Goal: Transaction & Acquisition: Purchase product/service

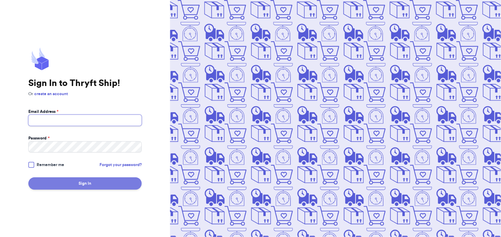
type input "[EMAIL_ADDRESS][DOMAIN_NAME]"
click at [111, 184] on button "Sign In" at bounding box center [84, 183] width 113 height 12
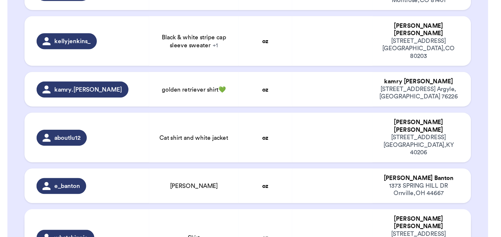
scroll to position [335, 0]
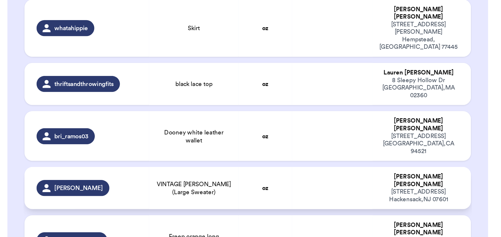
drag, startPoint x: 192, startPoint y: 124, endPoint x: 178, endPoint y: 119, distance: 14.7
click at [178, 195] on td at bounding box center [199, 207] width 47 height 25
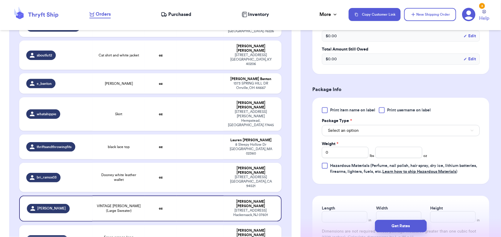
scroll to position [205, 0]
click at [383, 125] on button "Select an option" at bounding box center [401, 130] width 158 height 11
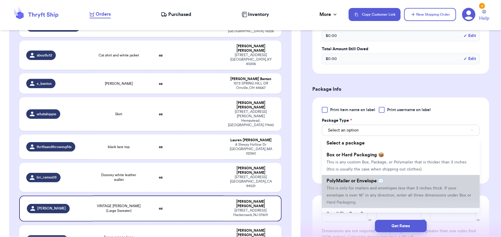
click at [382, 185] on li "PolyMailer or Envelope ✉️ This is only for mailers and envelopes less than 3 in…" at bounding box center [401, 191] width 158 height 33
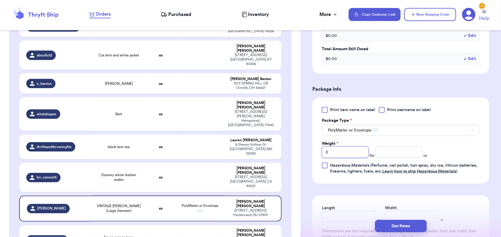
click at [348, 146] on input "0" at bounding box center [345, 151] width 47 height 11
type input "1"
type input "3"
click at [392, 225] on button "Get Rates" at bounding box center [401, 226] width 52 height 12
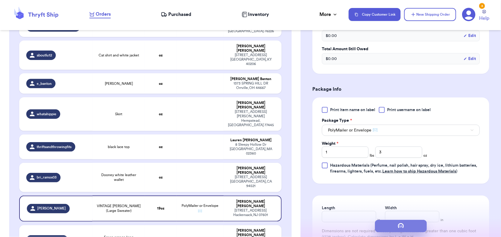
scroll to position [0, 0]
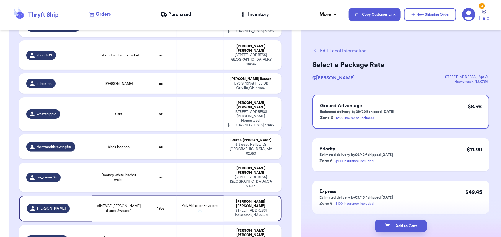
click at [392, 225] on button "Add to Cart" at bounding box center [401, 226] width 52 height 12
checkbox input "true"
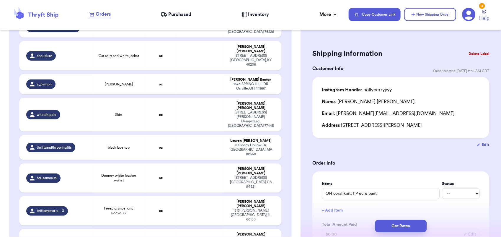
scroll to position [686, 0]
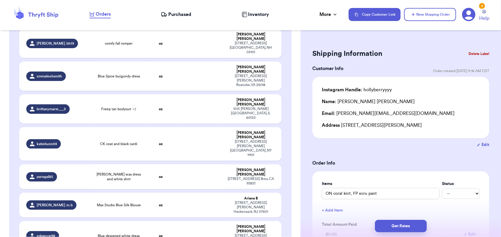
type input "Red quilted jacket"
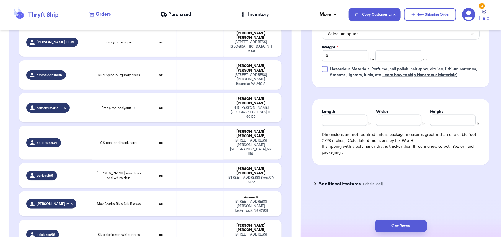
scroll to position [292, 0]
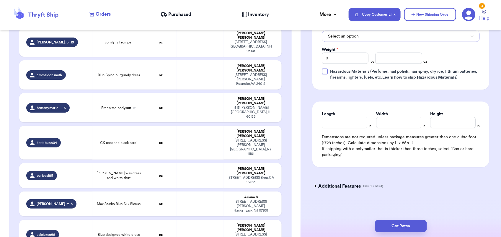
click at [367, 35] on button "Select an option" at bounding box center [401, 36] width 158 height 11
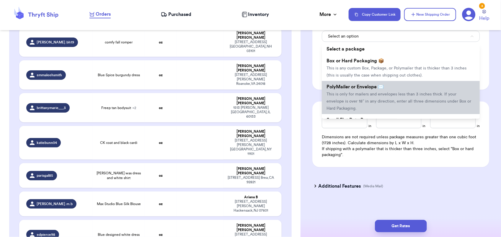
click at [349, 101] on span "This is only for mailers and envelopes less than 3 inches thick. If your envelo…" at bounding box center [398, 101] width 145 height 18
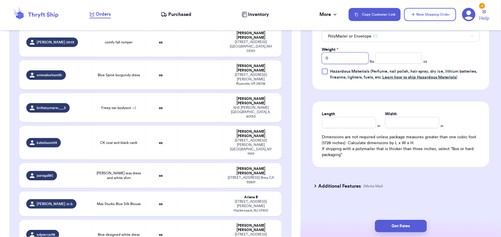
click at [335, 63] on input "0" at bounding box center [345, 58] width 47 height 11
type input "2"
type input "1"
click at [402, 226] on button "Get Rates" at bounding box center [401, 226] width 52 height 12
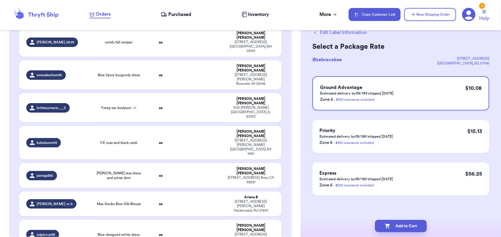
scroll to position [0, 0]
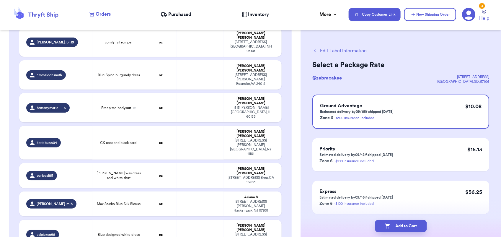
click at [402, 226] on button "Add to Cart" at bounding box center [401, 226] width 52 height 12
checkbox input "true"
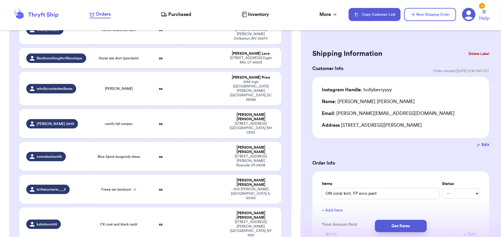
scroll to position [605, 0]
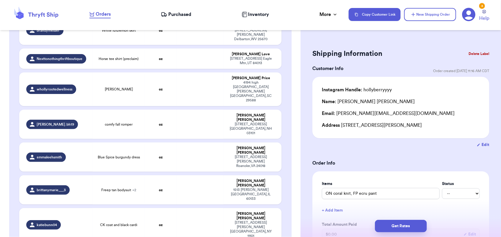
type input "[PERSON_NAME] was dress and white shirt"
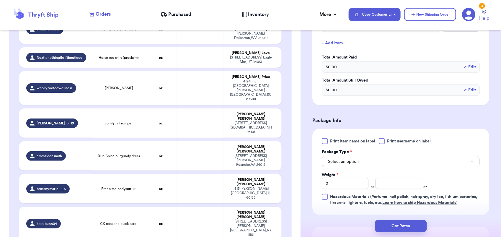
scroll to position [239, 0]
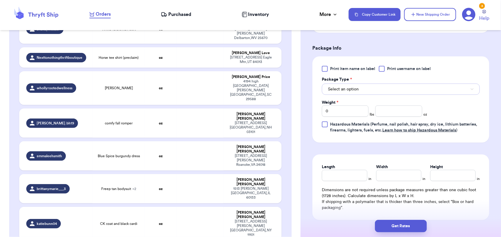
click at [375, 86] on button "Select an option" at bounding box center [401, 89] width 158 height 11
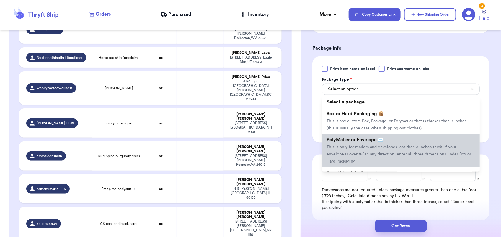
click at [370, 143] on li "PolyMailer or Envelope ✉️ This is only for mailers and envelopes less than 3 in…" at bounding box center [401, 150] width 158 height 33
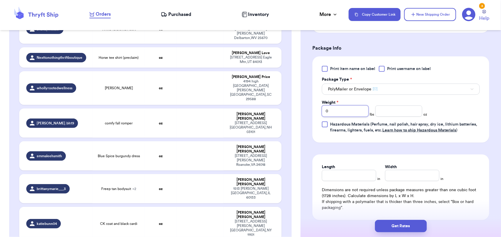
click at [334, 108] on input "0" at bounding box center [345, 110] width 47 height 11
type input "1"
type input "6"
click at [411, 221] on button "Get Rates" at bounding box center [401, 226] width 52 height 12
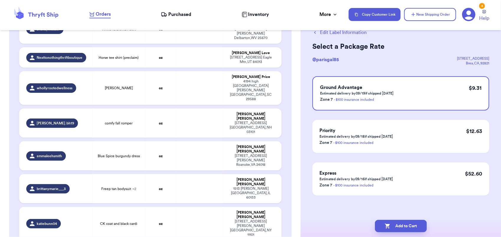
scroll to position [0, 0]
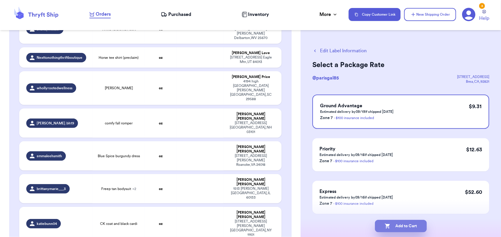
click at [412, 229] on button "Add to Cart" at bounding box center [401, 226] width 52 height 12
checkbox input "true"
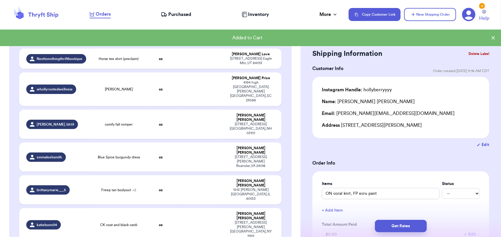
scroll to position [606, 0]
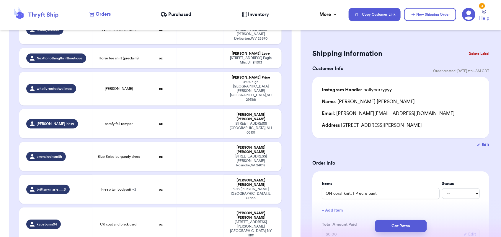
click at [412, 229] on button "Get Rates" at bounding box center [401, 226] width 52 height 12
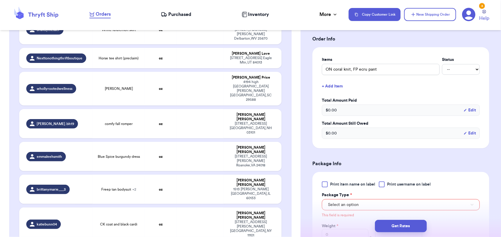
scroll to position [241, 0]
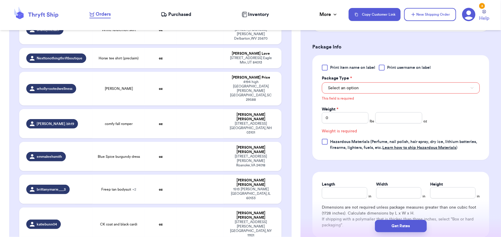
click at [276, 145] on table "Handle Product Weight Package Type Address hollyberryyyy ON coral knit, FP ecru…" at bounding box center [151, 75] width 264 height 1118
click at [227, 211] on div "[PERSON_NAME]" at bounding box center [250, 215] width 47 height 9
type input "CK coat and black cardi"
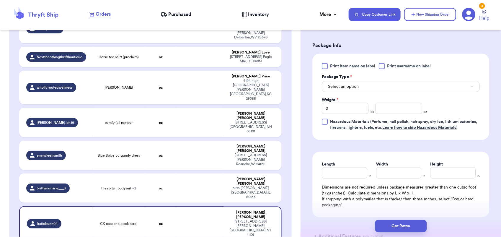
scroll to position [242, 0]
click at [367, 88] on button "Select an option" at bounding box center [401, 86] width 158 height 11
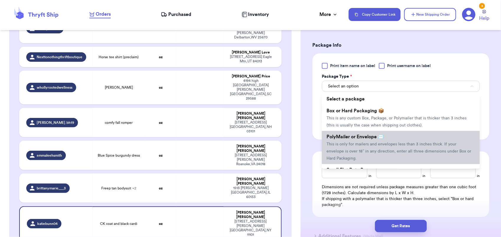
click at [356, 144] on span "This is only for mailers and envelopes less than 3 inches thick. If your envelo…" at bounding box center [398, 151] width 145 height 18
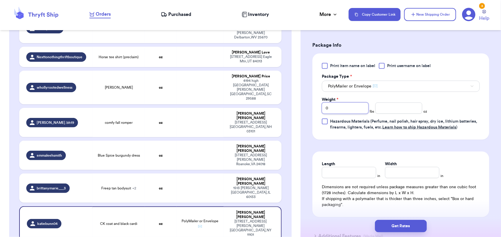
click at [333, 107] on input "0" at bounding box center [345, 107] width 47 height 11
type input "3"
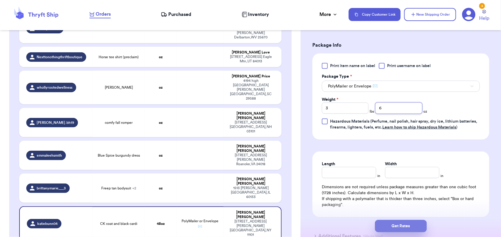
type input "6"
click at [410, 223] on button "Get Rates" at bounding box center [401, 226] width 52 height 12
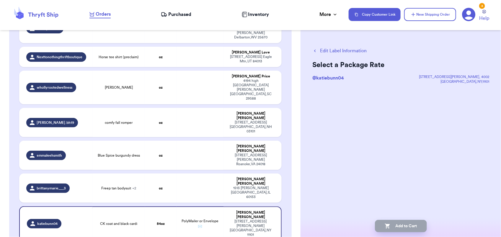
scroll to position [0, 0]
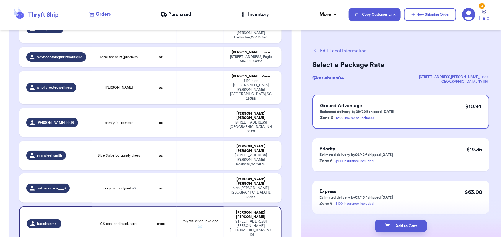
click at [410, 223] on button "Add to Cart" at bounding box center [401, 226] width 52 height 12
checkbox input "true"
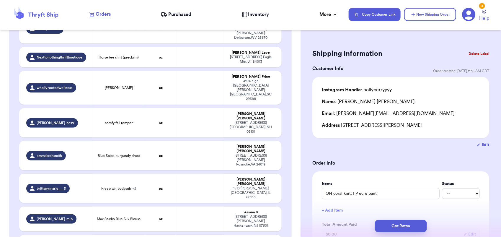
scroll to position [213, 0]
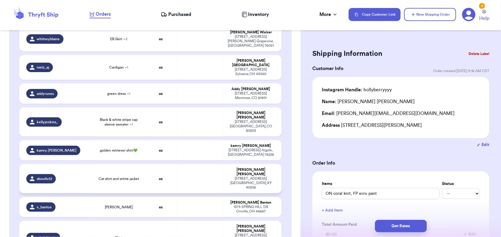
click at [188, 164] on td at bounding box center [199, 178] width 47 height 29
type input "Cat shirt and white jacket"
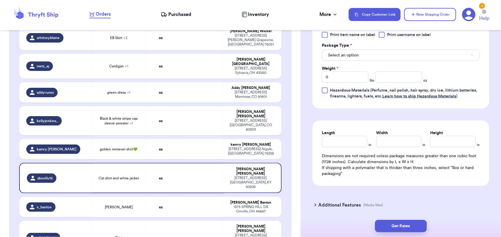
scroll to position [274, 0]
click at [379, 52] on button "Select an option" at bounding box center [401, 54] width 158 height 11
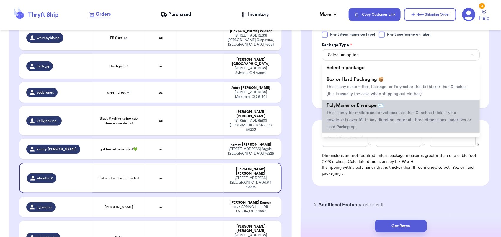
click at [372, 104] on span "PolyMailer or Envelope ✉️" at bounding box center [354, 105] width 57 height 5
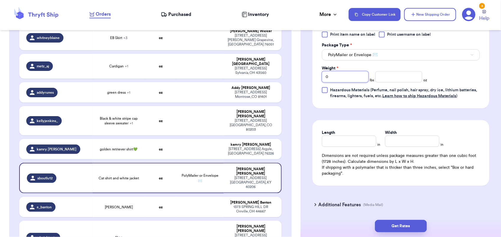
click at [340, 80] on input "0" at bounding box center [345, 76] width 47 height 11
type input "1"
type input "11"
click at [394, 230] on button "Get Rates" at bounding box center [401, 226] width 52 height 12
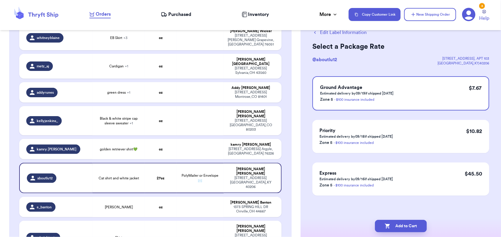
scroll to position [0, 0]
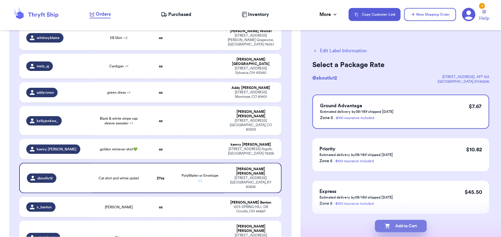
click at [402, 225] on button "Add to Cart" at bounding box center [401, 226] width 52 height 12
checkbox input "true"
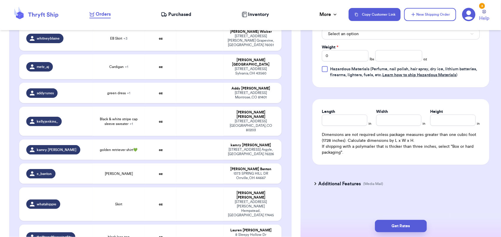
scroll to position [591, 0]
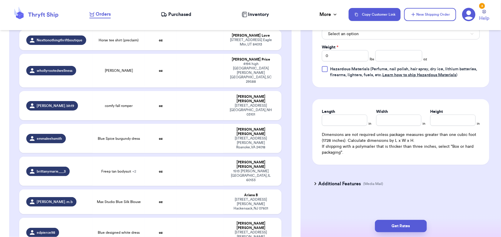
type input "Knit vest"
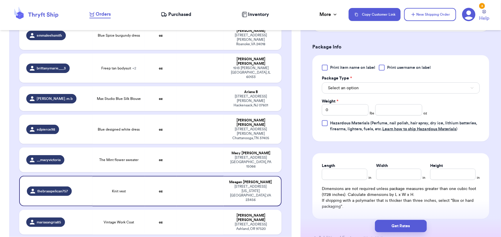
scroll to position [237, 0]
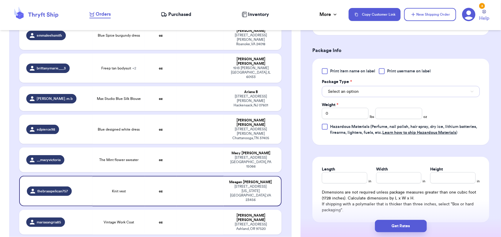
click at [360, 92] on button "Select an option" at bounding box center [401, 91] width 158 height 11
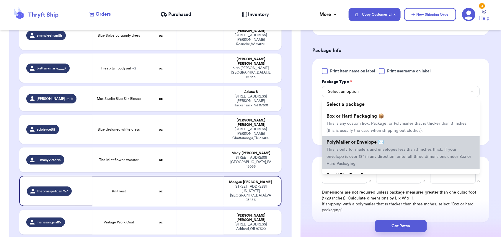
click at [359, 143] on span "PolyMailer or Envelope ✉️" at bounding box center [354, 142] width 57 height 5
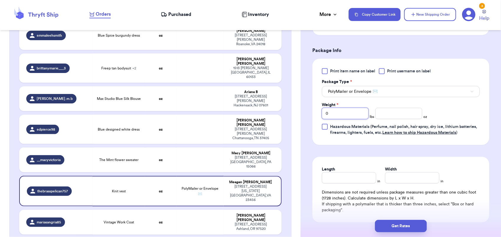
click at [339, 113] on input "0" at bounding box center [345, 113] width 47 height 11
type input "1"
click at [408, 229] on button "Get Rates" at bounding box center [401, 226] width 52 height 12
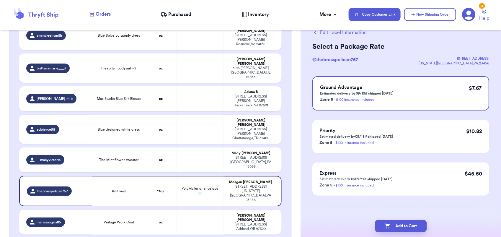
scroll to position [0, 0]
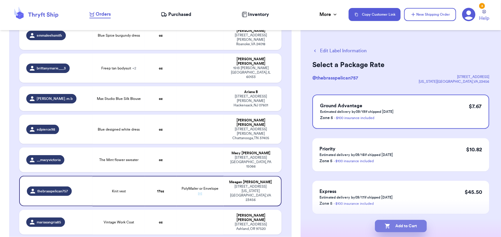
click at [411, 226] on button "Add to Cart" at bounding box center [401, 226] width 52 height 12
checkbox input "true"
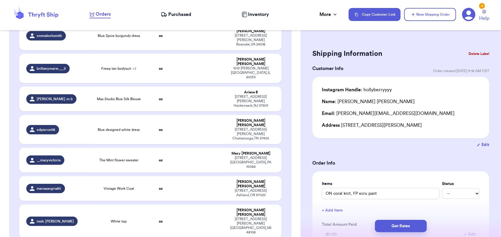
click at [411, 226] on button "Get Rates" at bounding box center [401, 226] width 52 height 12
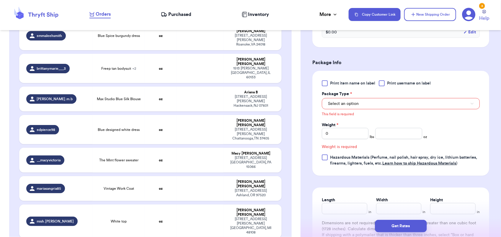
scroll to position [241, 0]
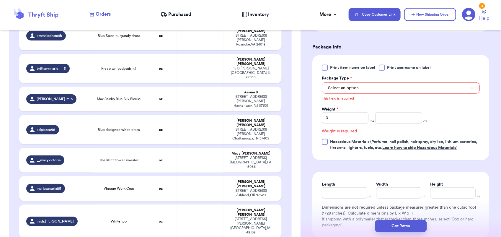
click at [411, 226] on button "Get Rates" at bounding box center [401, 226] width 52 height 12
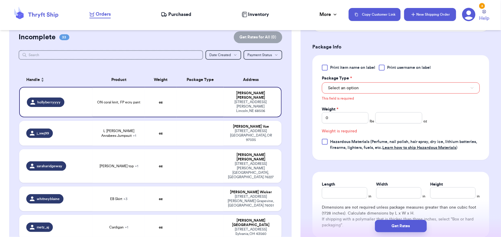
scroll to position [359, 0]
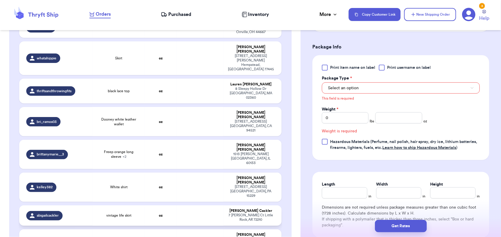
click at [205, 205] on td at bounding box center [199, 215] width 47 height 20
type input "vintage life skirt"
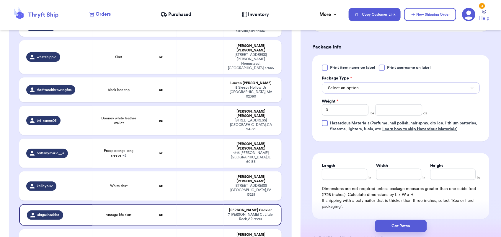
click at [360, 89] on button "Select an option" at bounding box center [401, 87] width 158 height 11
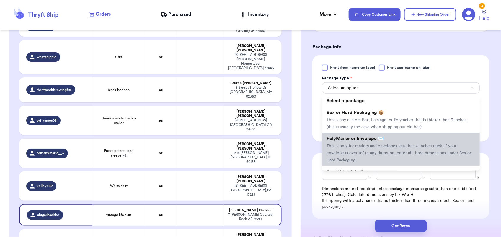
click at [363, 137] on span "PolyMailer or Envelope ✉️" at bounding box center [354, 138] width 57 height 5
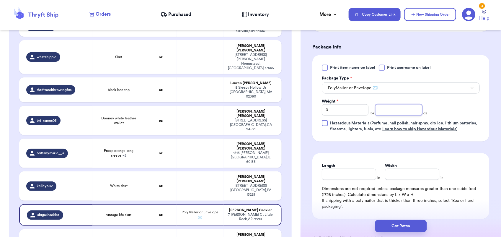
click at [382, 112] on input "number" at bounding box center [398, 109] width 47 height 11
type input "12"
click at [417, 230] on button "Get Rates" at bounding box center [401, 226] width 52 height 12
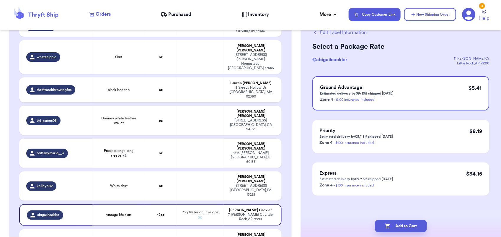
scroll to position [0, 0]
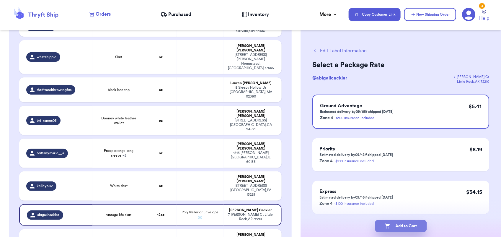
click at [410, 222] on button "Add to Cart" at bounding box center [401, 226] width 52 height 12
checkbox input "true"
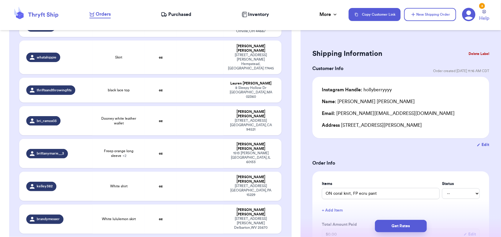
scroll to position [686, 0]
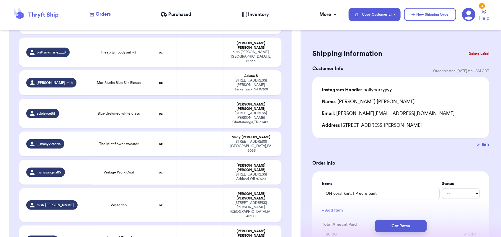
type input "White cardigan, white flowy blouse"
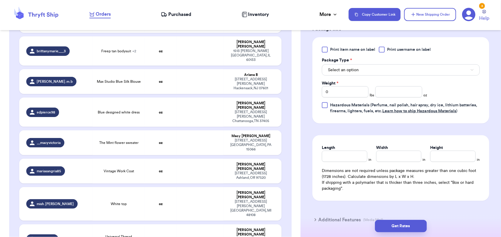
scroll to position [259, 0]
click at [362, 72] on button "Select an option" at bounding box center [401, 69] width 158 height 11
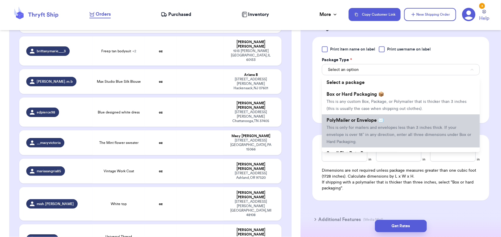
click at [360, 122] on li "PolyMailer or Envelope ✉️ This is only for mailers and envelopes less than 3 in…" at bounding box center [401, 130] width 158 height 33
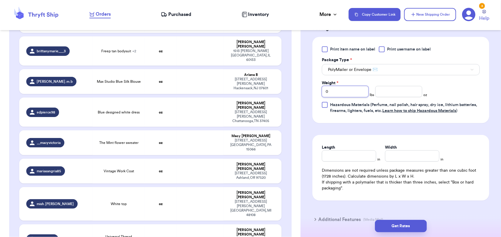
click at [339, 91] on input "0" at bounding box center [345, 91] width 47 height 11
type input "1"
type input "8"
click at [396, 224] on button "Get Rates" at bounding box center [401, 226] width 52 height 12
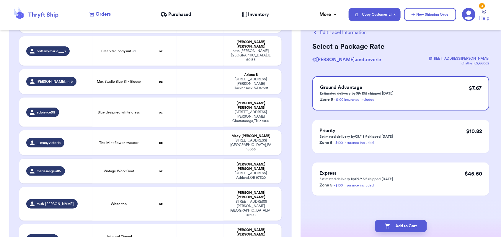
scroll to position [0, 0]
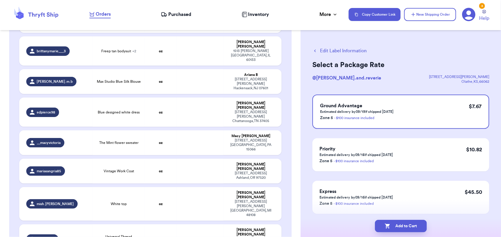
click at [396, 224] on button "Add to Cart" at bounding box center [401, 226] width 52 height 12
checkbox input "true"
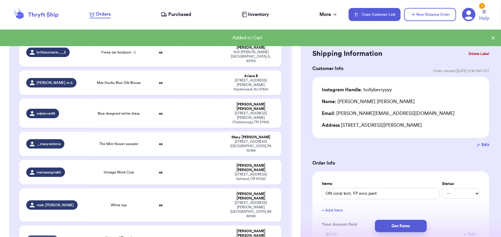
scroll to position [687, 0]
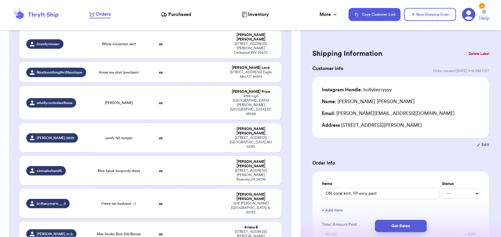
type input "The Mint flower sweater"
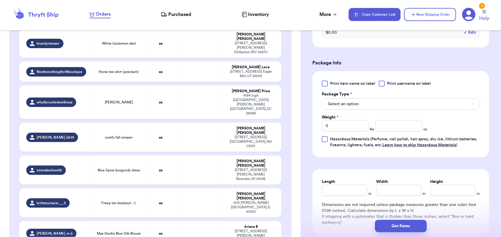
scroll to position [225, 0]
click at [350, 105] on span "Select an option" at bounding box center [343, 104] width 31 height 6
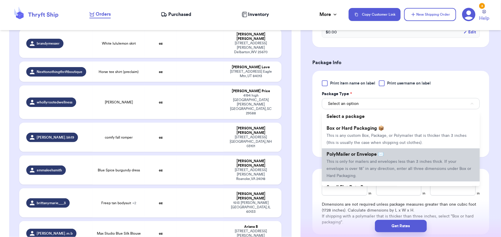
click at [355, 162] on span "This is only for mailers and envelopes less than 3 inches thick. If your envelo…" at bounding box center [398, 168] width 145 height 18
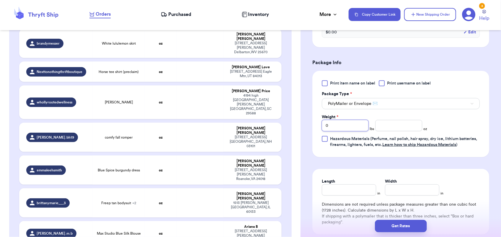
click at [345, 125] on input "0" at bounding box center [345, 125] width 47 height 11
type input "1"
type input "5"
click at [411, 222] on button "Get Rates" at bounding box center [401, 226] width 52 height 12
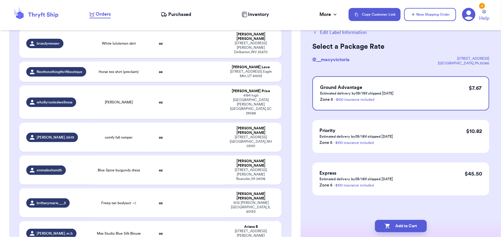
scroll to position [0, 0]
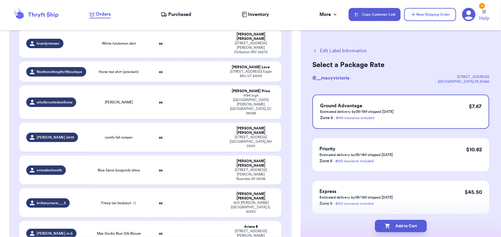
click at [411, 222] on button "Add to Cart" at bounding box center [401, 226] width 52 height 12
checkbox input "true"
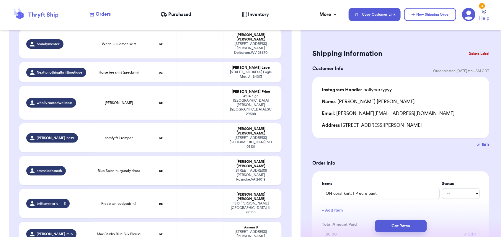
scroll to position [402, 0]
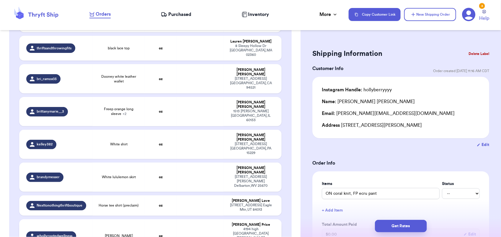
click at [203, 219] on td at bounding box center [199, 236] width 47 height 34
type input "[PERSON_NAME]"
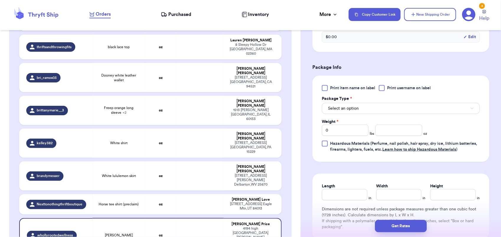
scroll to position [220, 0]
click at [370, 110] on button "Select an option" at bounding box center [401, 107] width 158 height 11
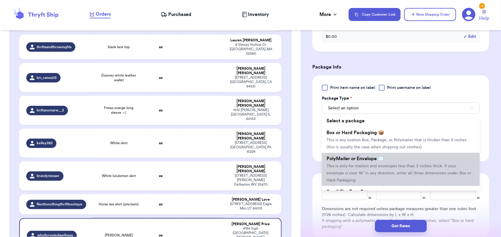
click at [368, 159] on span "PolyMailer or Envelope ✉️" at bounding box center [354, 158] width 57 height 5
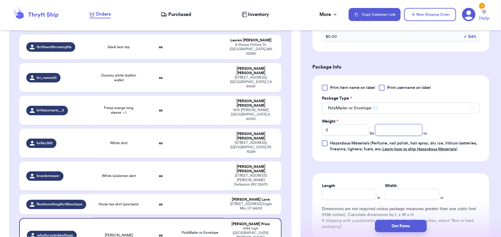
click at [393, 133] on input "number" at bounding box center [398, 129] width 47 height 11
type input "9"
click at [397, 229] on button "Get Rates" at bounding box center [401, 226] width 52 height 12
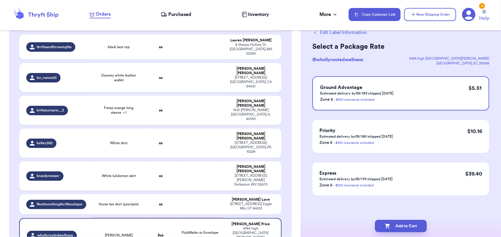
scroll to position [0, 0]
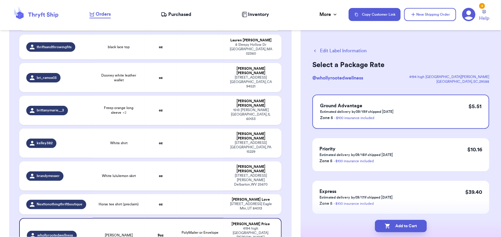
click at [397, 229] on button "Add to Cart" at bounding box center [401, 226] width 52 height 12
checkbox input "true"
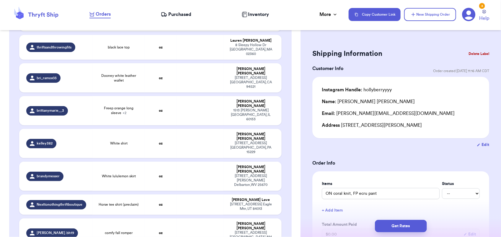
scroll to position [596, 0]
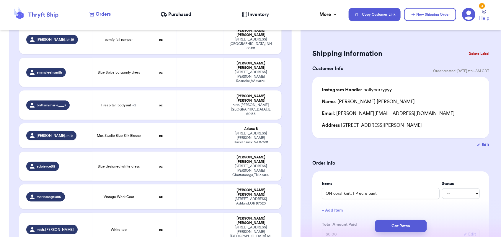
type input "Cato long sleeve"
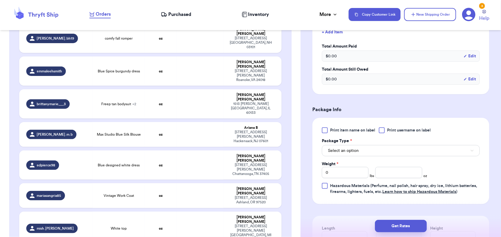
scroll to position [179, 0]
click at [371, 146] on button "Select an option" at bounding box center [401, 149] width 158 height 11
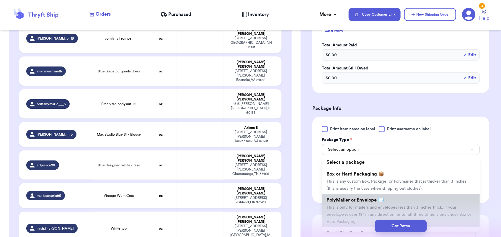
click at [377, 200] on span "PolyMailer or Envelope ✉️" at bounding box center [354, 199] width 57 height 5
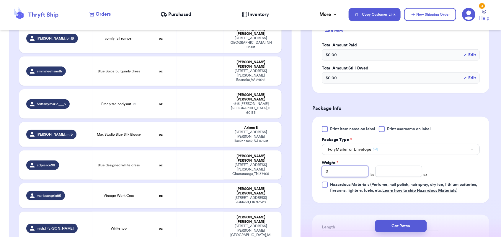
click at [344, 169] on input "0" at bounding box center [345, 171] width 47 height 11
type input "1"
type input "5"
click at [390, 222] on button "Get Rates" at bounding box center [401, 226] width 52 height 12
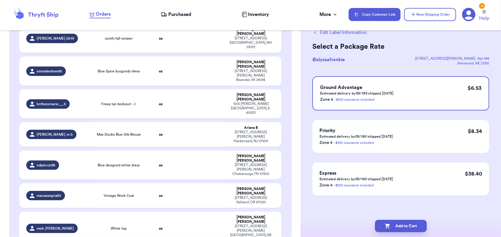
scroll to position [0, 0]
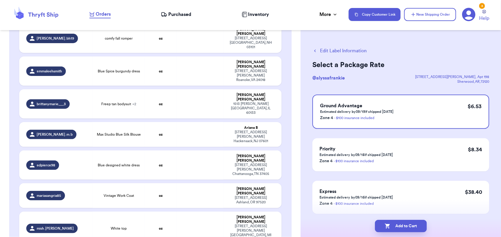
click at [390, 222] on button "Add to Cart" at bounding box center [401, 226] width 52 height 12
checkbox input "true"
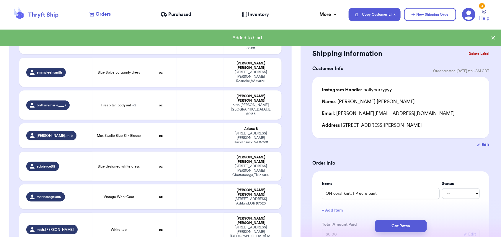
scroll to position [597, 0]
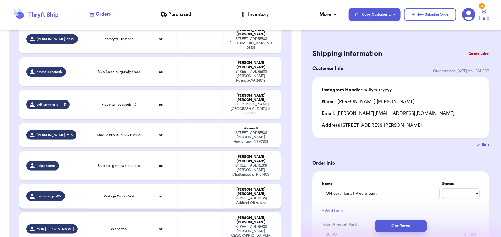
click at [202, 184] on td at bounding box center [199, 196] width 47 height 25
type input "Vintage Work Coat"
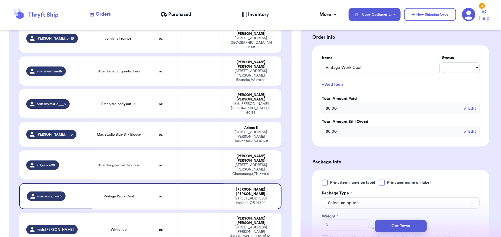
scroll to position [200, 0]
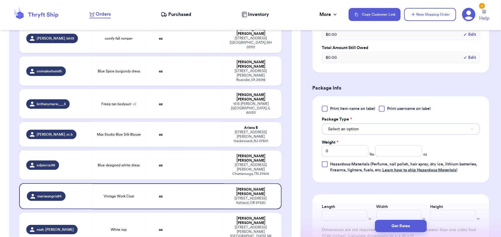
click at [364, 129] on button "Select an option" at bounding box center [401, 128] width 158 height 11
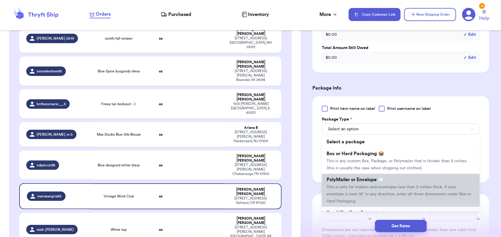
click at [349, 180] on span "PolyMailer or Envelope ✉️" at bounding box center [354, 179] width 57 height 5
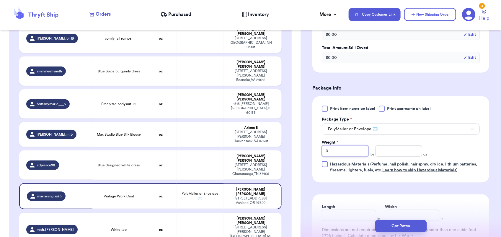
click at [339, 148] on input "0" at bounding box center [345, 150] width 47 height 11
type input "1"
type input "5"
click at [404, 228] on button "Get Rates" at bounding box center [401, 226] width 52 height 12
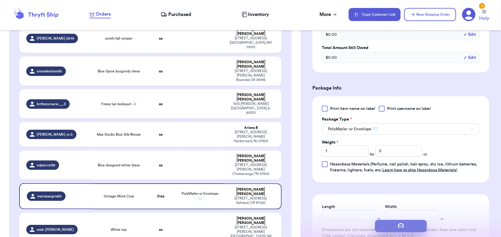
scroll to position [0, 0]
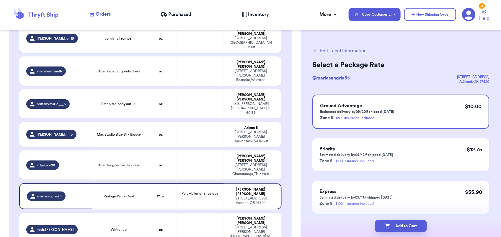
click at [404, 228] on button "Add to Cart" at bounding box center [401, 226] width 52 height 12
checkbox input "true"
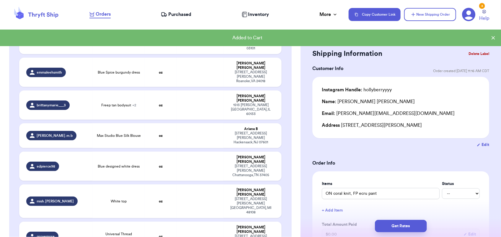
scroll to position [597, 0]
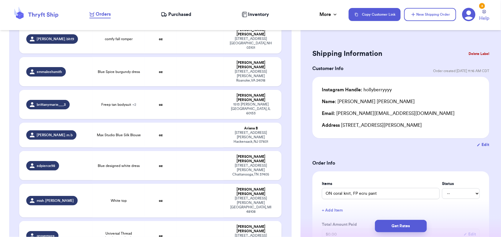
click at [197, 221] on td at bounding box center [199, 235] width 47 height 29
type input "Universal Thread white/cream shacket"
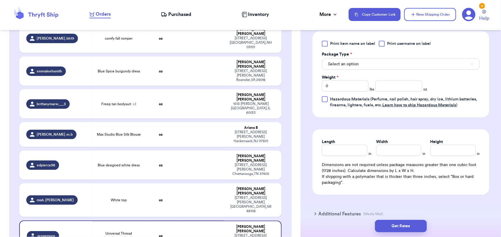
scroll to position [272, 0]
click at [369, 58] on button "Select an option" at bounding box center [401, 63] width 158 height 11
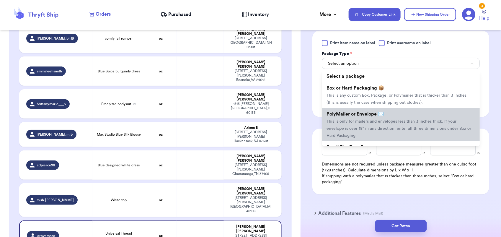
click at [360, 112] on span "PolyMailer or Envelope ✉️" at bounding box center [354, 114] width 57 height 5
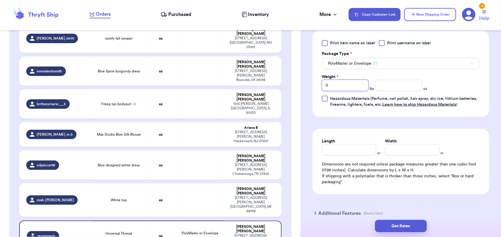
click at [343, 80] on input "0" at bounding box center [345, 85] width 47 height 11
type input "1"
type input "5"
click at [408, 225] on button "Get Rates" at bounding box center [401, 226] width 52 height 12
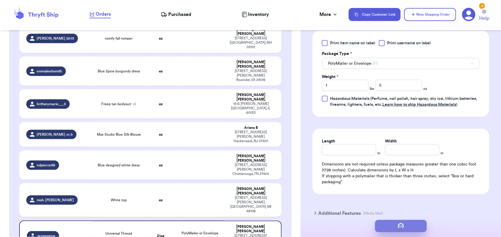
scroll to position [0, 0]
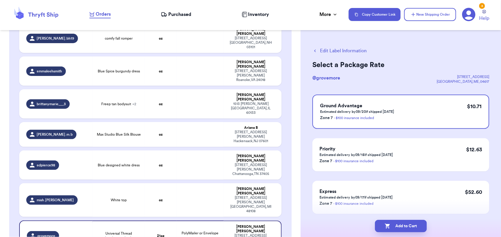
click at [408, 225] on button "Add to Cart" at bounding box center [401, 226] width 52 height 12
checkbox input "true"
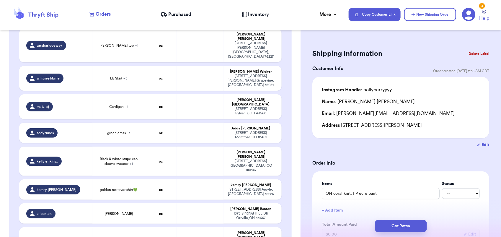
scroll to position [336, 0]
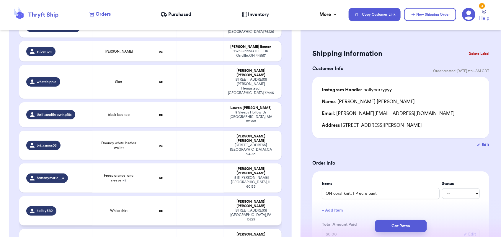
click at [179, 196] on td at bounding box center [199, 210] width 47 height 29
type input "White shirt"
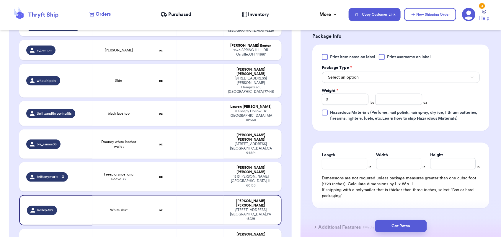
scroll to position [251, 0]
click at [355, 82] on button "Select an option" at bounding box center [401, 76] width 158 height 11
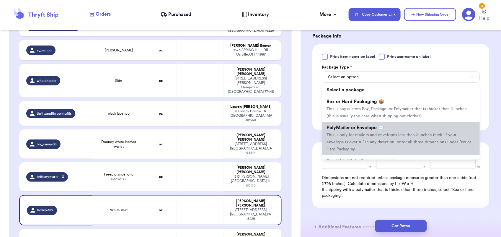
click at [355, 124] on li "PolyMailer or Envelope ✉️ This is only for mailers and envelopes less than 3 in…" at bounding box center [401, 138] width 158 height 33
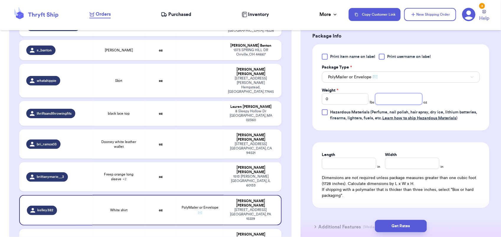
click at [382, 102] on input "number" at bounding box center [398, 98] width 47 height 11
type input "13"
click at [404, 220] on button "Get Rates" at bounding box center [401, 226] width 52 height 12
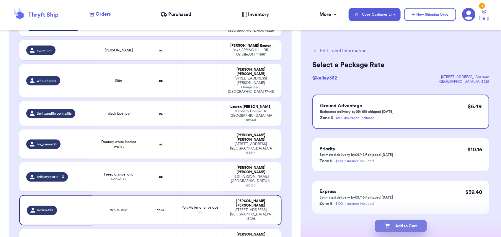
click at [405, 227] on button "Add to Cart" at bounding box center [401, 226] width 52 height 12
checkbox input "true"
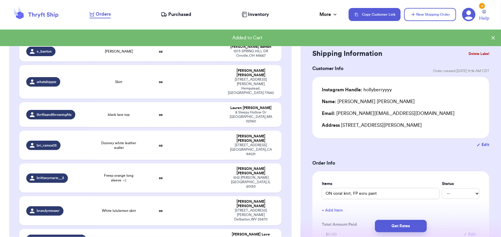
scroll to position [336, 0]
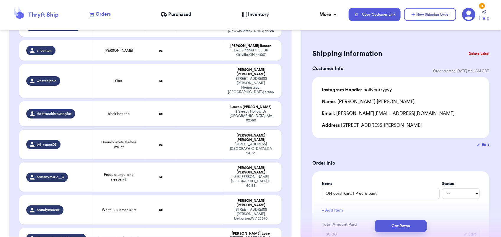
type input "Blue Spice burgundy dress"
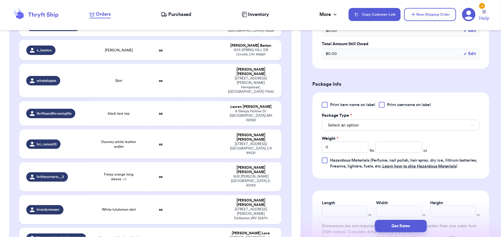
scroll to position [211, 0]
click at [373, 119] on button "Select an option" at bounding box center [401, 124] width 158 height 11
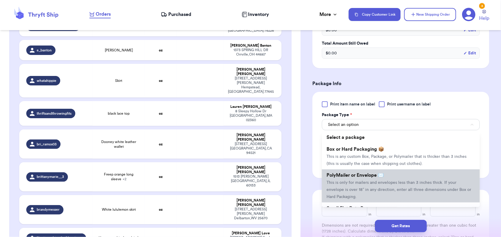
click at [374, 180] on span "This is only for mailers and envelopes less than 3 inches thick. If your envelo…" at bounding box center [398, 189] width 145 height 18
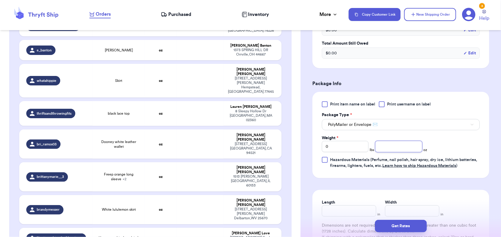
click at [390, 141] on input "number" at bounding box center [398, 146] width 47 height 11
type input "11"
click at [403, 227] on button "Get Rates" at bounding box center [401, 226] width 52 height 12
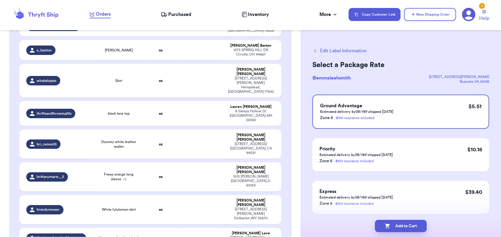
click at [403, 227] on button "Add to Cart" at bounding box center [401, 226] width 52 height 12
checkbox input "true"
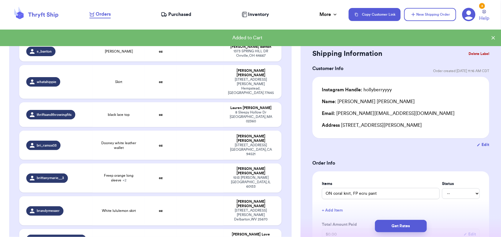
scroll to position [336, 0]
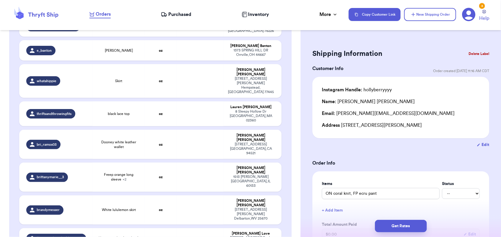
click at [403, 227] on button "Get Rates" at bounding box center [401, 226] width 52 height 12
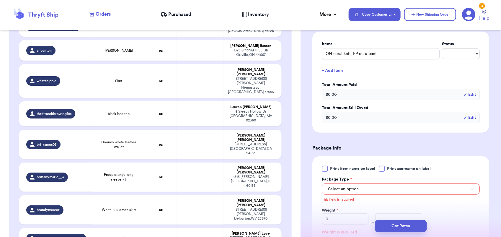
scroll to position [241, 0]
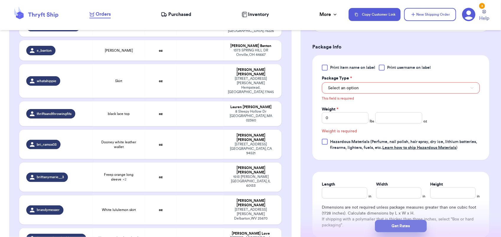
click at [403, 227] on button "Get Rates" at bounding box center [401, 226] width 52 height 12
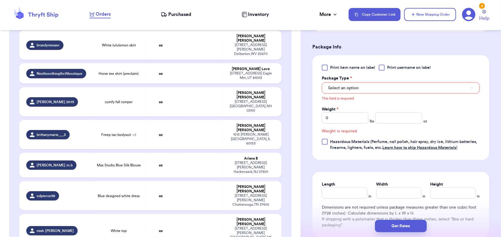
type input "Black strapless dress"
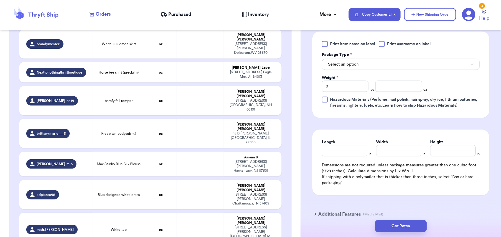
scroll to position [264, 0]
click at [368, 63] on button "Select an option" at bounding box center [401, 63] width 158 height 11
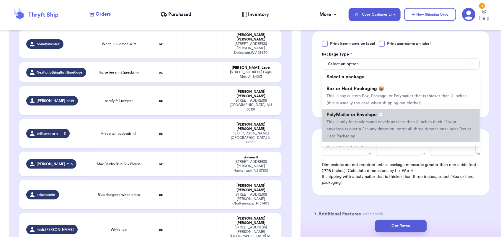
click at [368, 138] on li "PolyMailer or Envelope ✉️ This is only for mailers and envelopes less than 3 in…" at bounding box center [401, 125] width 158 height 33
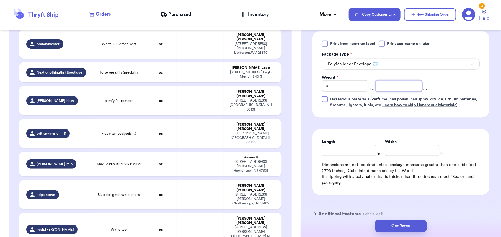
click at [388, 89] on input "number" at bounding box center [398, 85] width 47 height 11
type input "13"
click at [404, 222] on button "Get Rates" at bounding box center [401, 226] width 52 height 12
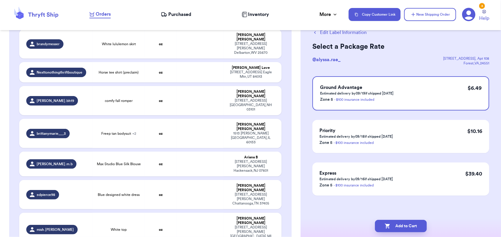
scroll to position [0, 0]
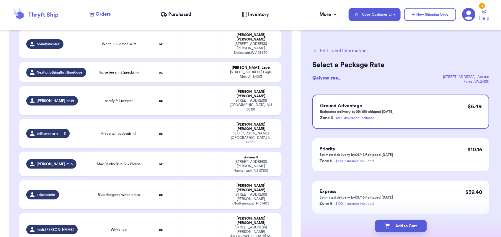
click at [404, 222] on button "Add to Cart" at bounding box center [401, 226] width 52 height 12
checkbox input "true"
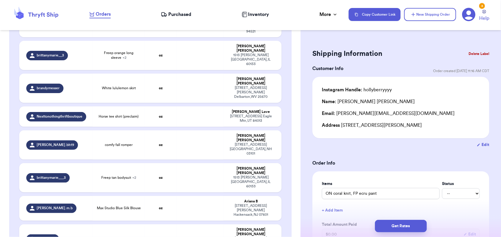
scroll to position [403, 0]
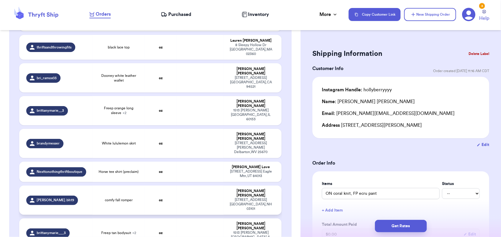
click at [187, 185] on td at bounding box center [199, 199] width 47 height 29
type input "comfy fall romper"
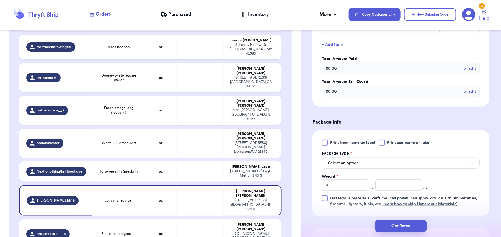
scroll to position [204, 0]
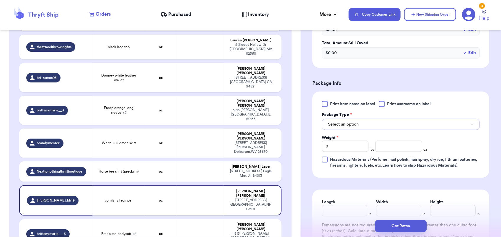
click at [351, 126] on span "Select an option" at bounding box center [343, 124] width 31 height 6
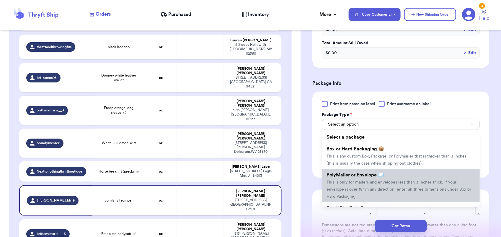
click at [354, 176] on span "PolyMailer or Envelope ✉️" at bounding box center [354, 174] width 57 height 5
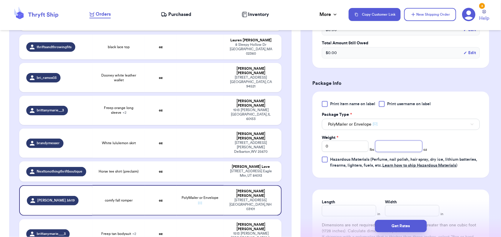
click at [393, 145] on input "number" at bounding box center [398, 145] width 47 height 11
type input "12"
click at [400, 228] on button "Get Rates" at bounding box center [401, 226] width 52 height 12
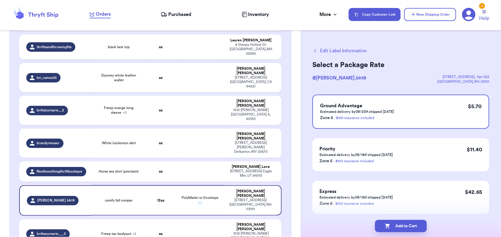
click at [400, 228] on button "Add to Cart" at bounding box center [401, 226] width 52 height 12
checkbox input "true"
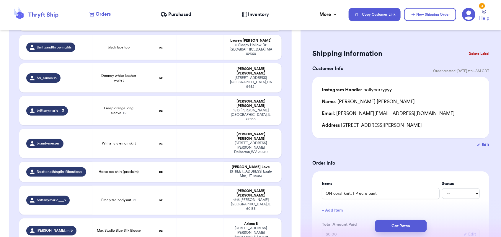
type input "White top"
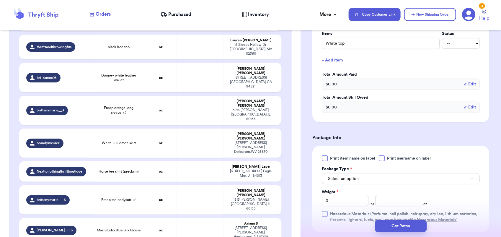
scroll to position [214, 0]
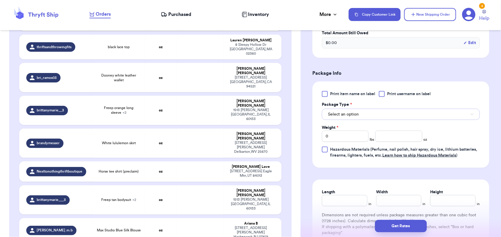
click at [359, 115] on button "Select an option" at bounding box center [401, 114] width 158 height 11
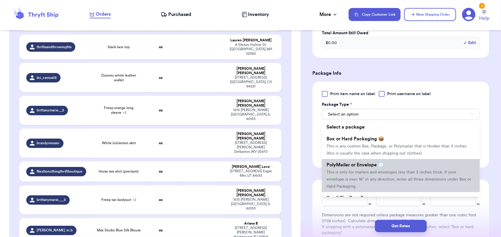
click at [361, 164] on span "PolyMailer or Envelope ✉️" at bounding box center [354, 164] width 57 height 5
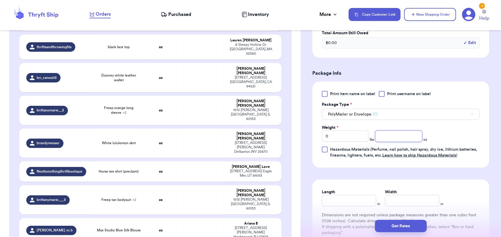
click at [384, 136] on input "number" at bounding box center [398, 135] width 47 height 11
type input "3"
click at [417, 221] on button "Get Rates" at bounding box center [401, 226] width 52 height 12
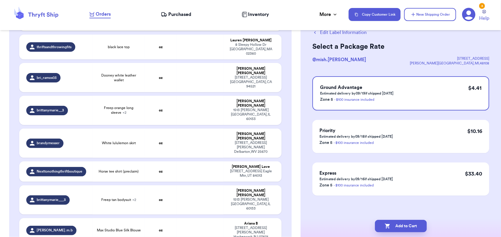
scroll to position [0, 0]
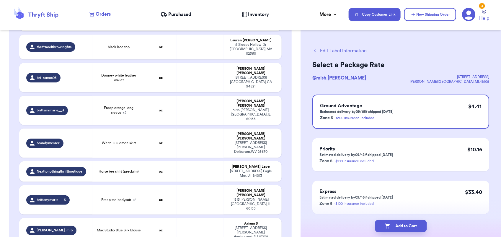
click at [417, 221] on button "Add to Cart" at bounding box center [401, 226] width 52 height 12
checkbox input "true"
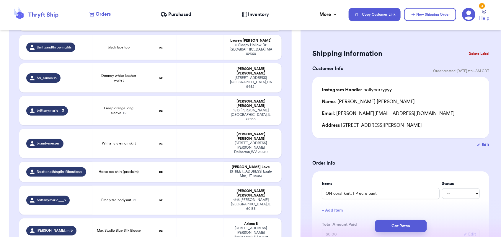
scroll to position [195, 0]
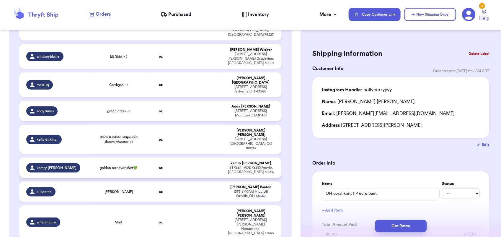
click at [182, 157] on td at bounding box center [199, 167] width 47 height 20
type input "golden retriever shirt💚"
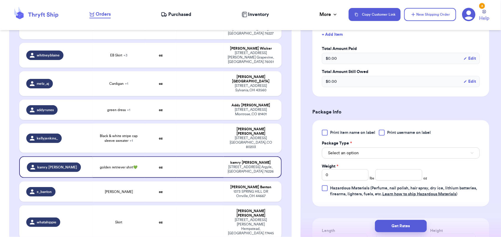
scroll to position [176, 0]
click at [350, 149] on button "Select an option" at bounding box center [401, 152] width 158 height 11
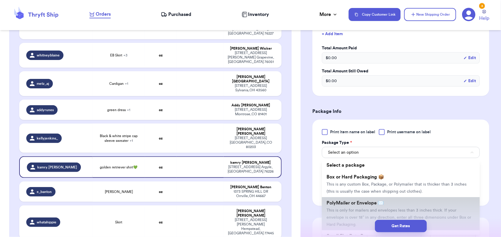
click at [354, 207] on li "PolyMailer or Envelope ✉️ This is only for mailers and envelopes less than 3 in…" at bounding box center [401, 213] width 158 height 33
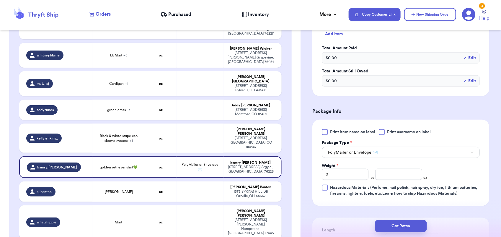
scroll to position [196, 0]
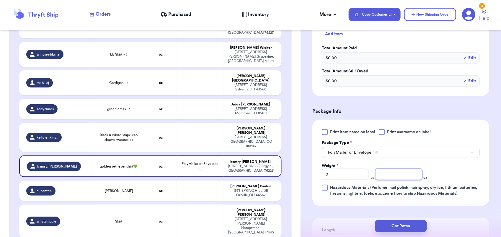
click at [393, 178] on input "number" at bounding box center [398, 174] width 47 height 11
type input "8"
click at [397, 228] on button "Get Rates" at bounding box center [401, 226] width 52 height 12
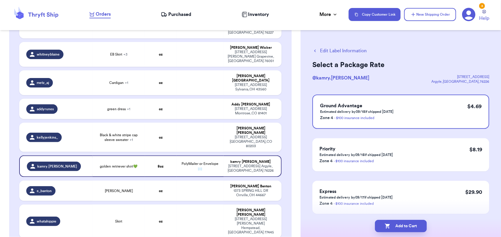
click at [397, 228] on button "Add to Cart" at bounding box center [401, 226] width 52 height 12
checkbox input "true"
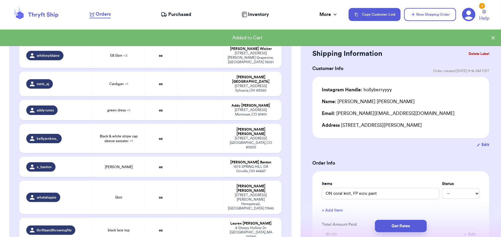
scroll to position [197, 0]
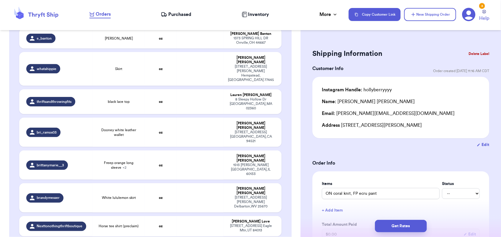
type input "Max Studio Blue Silk Blouse"
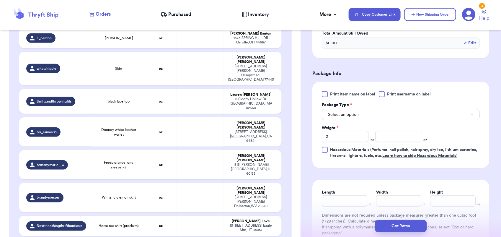
scroll to position [214, 0]
click at [369, 112] on button "Select an option" at bounding box center [401, 114] width 158 height 11
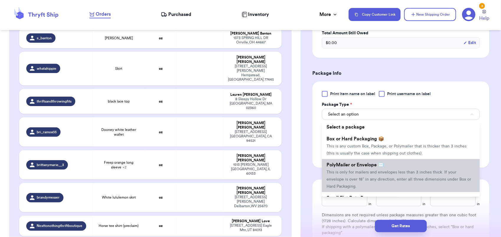
click at [366, 163] on span "PolyMailer or Envelope ✉️" at bounding box center [354, 164] width 57 height 5
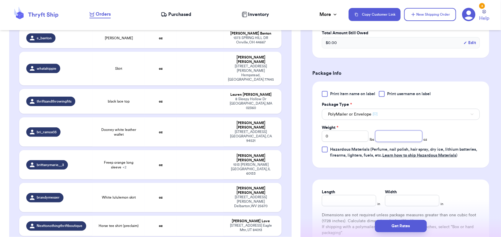
click at [394, 137] on input "number" at bounding box center [398, 135] width 47 height 11
type input "4"
type input "3"
click at [406, 227] on button "Get Rates" at bounding box center [401, 226] width 52 height 12
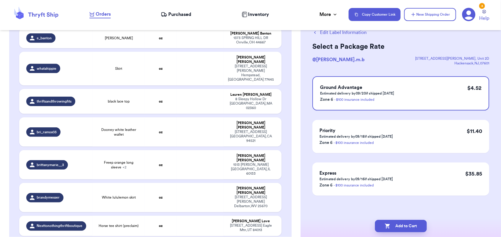
scroll to position [0, 0]
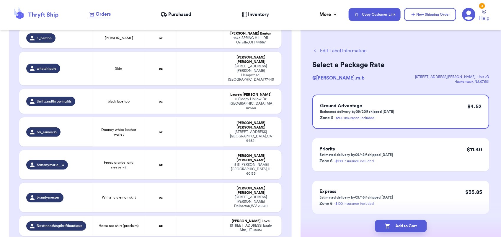
click at [406, 227] on button "Add to Cart" at bounding box center [401, 226] width 52 height 12
checkbox input "true"
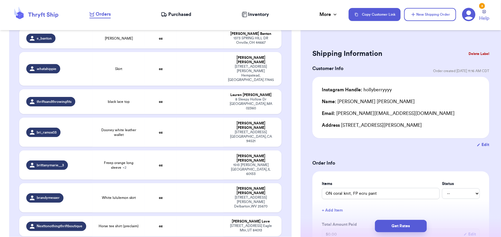
type input "Blue designed white dress"
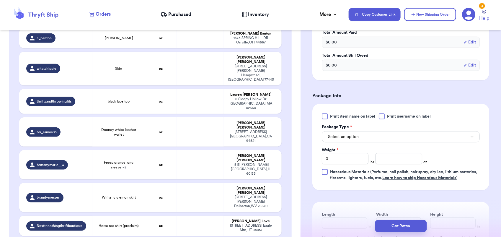
scroll to position [194, 0]
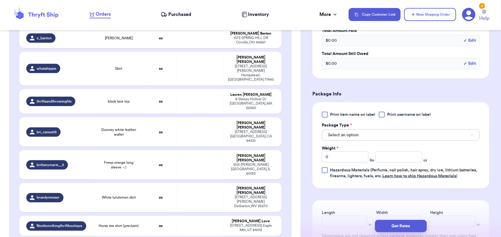
click at [368, 132] on button "Select an option" at bounding box center [401, 134] width 158 height 11
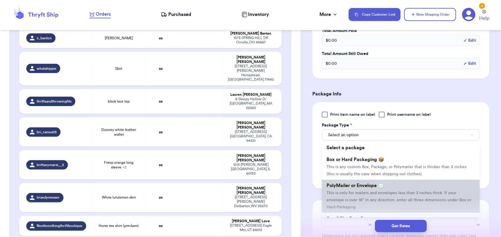
click at [364, 190] on li "PolyMailer or Envelope ✉️ This is only for mailers and envelopes less than 3 in…" at bounding box center [401, 195] width 158 height 33
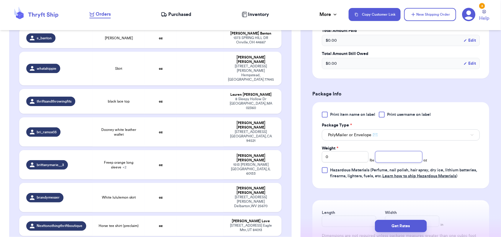
click at [387, 158] on input "number" at bounding box center [398, 156] width 47 height 11
type input "3"
click at [414, 224] on button "Get Rates" at bounding box center [401, 226] width 52 height 12
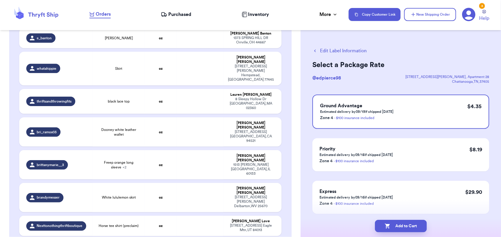
click at [414, 224] on button "Add to Cart" at bounding box center [401, 226] width 52 height 12
checkbox input "true"
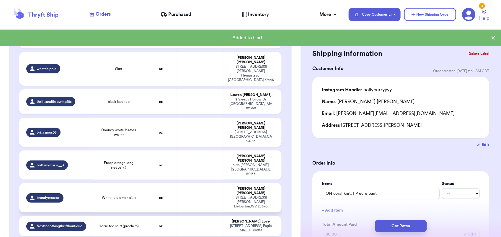
click at [176, 183] on td at bounding box center [199, 197] width 47 height 29
type input "White lululemon skirt"
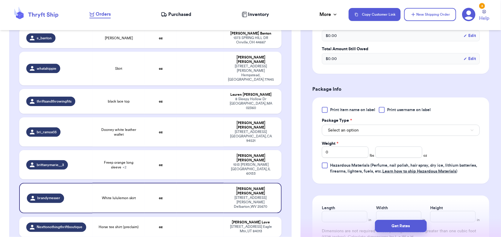
scroll to position [201, 0]
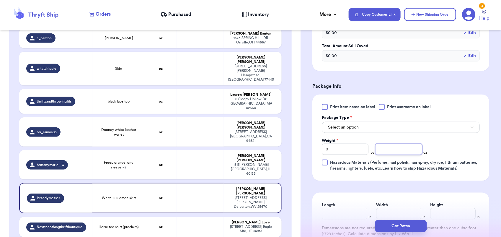
click at [393, 151] on input "number" at bounding box center [398, 148] width 47 height 11
type input "11"
click at [369, 124] on button "Select an option" at bounding box center [401, 127] width 158 height 11
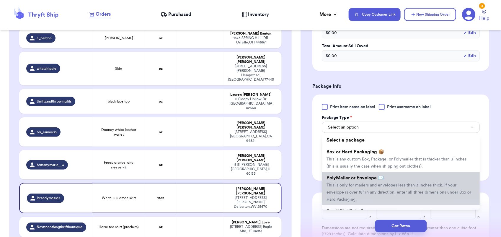
click at [362, 176] on span "PolyMailer or Envelope ✉️" at bounding box center [354, 177] width 57 height 5
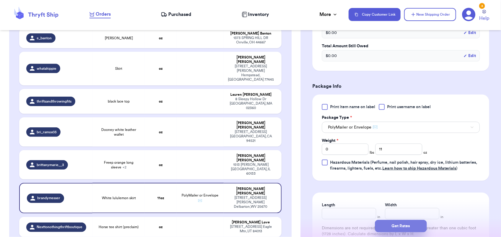
click at [388, 221] on button "Get Rates" at bounding box center [401, 226] width 52 height 12
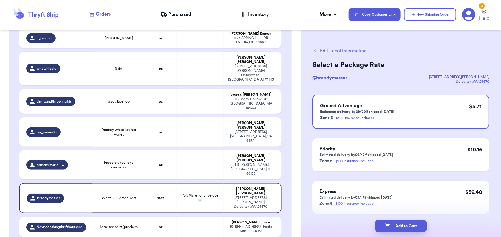
click at [388, 221] on button "Add to Cart" at bounding box center [401, 226] width 52 height 12
checkbox input "true"
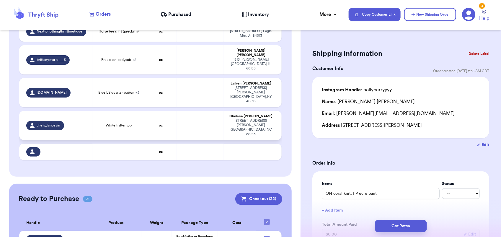
scroll to position [486, 0]
click at [263, 193] on button "Checkout ( 22 )" at bounding box center [258, 199] width 47 height 12
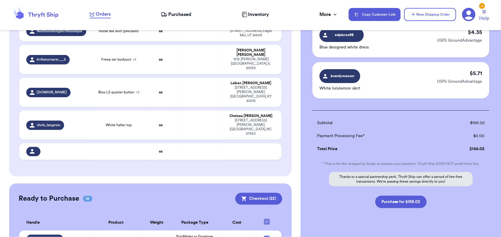
scroll to position [888, 0]
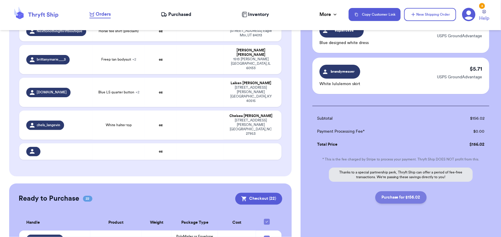
click at [409, 191] on button "Purchase for $156.02" at bounding box center [400, 197] width 51 height 12
checkbox input "false"
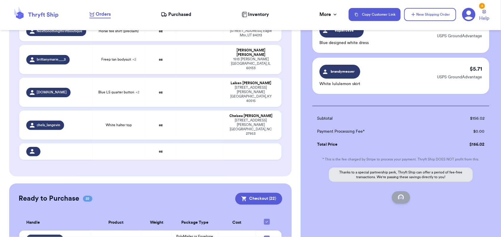
checkbox input "false"
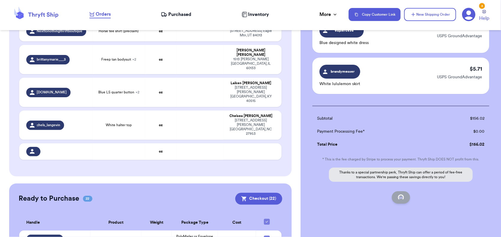
checkbox input "false"
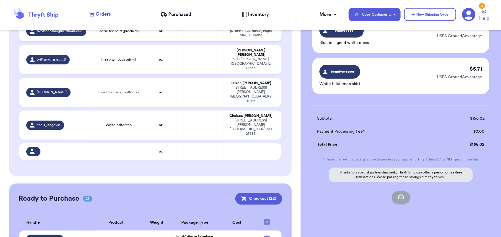
checkbox input "false"
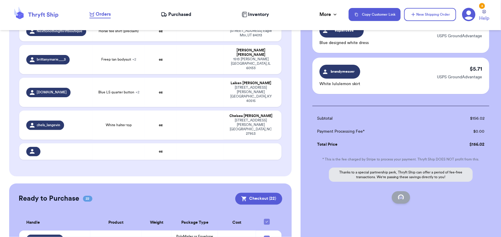
checkbox input "false"
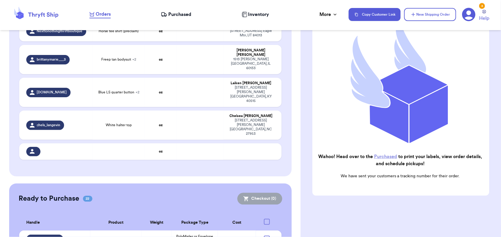
scroll to position [71, 0]
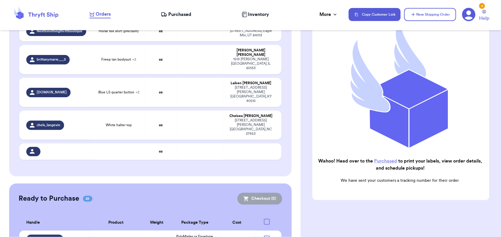
checkbox input "true"
